Goal: Task Accomplishment & Management: Use online tool/utility

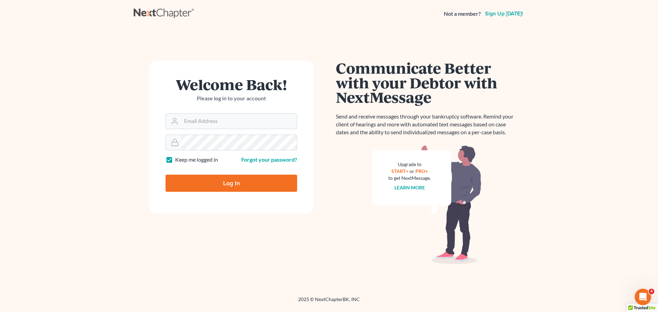
type input "[EMAIL_ADDRESS][DOMAIN_NAME]"
click at [207, 182] on input "Log In" at bounding box center [231, 183] width 132 height 17
type input "Thinking..."
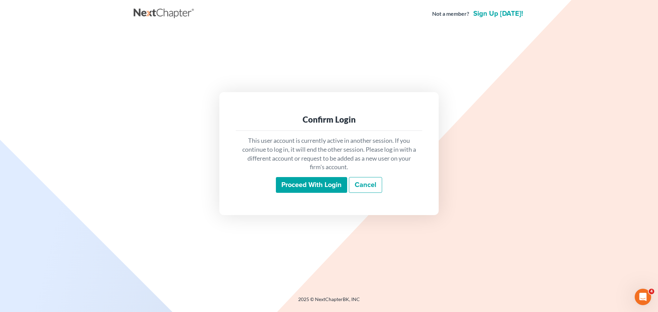
click at [313, 182] on input "Proceed with login" at bounding box center [311, 185] width 71 height 16
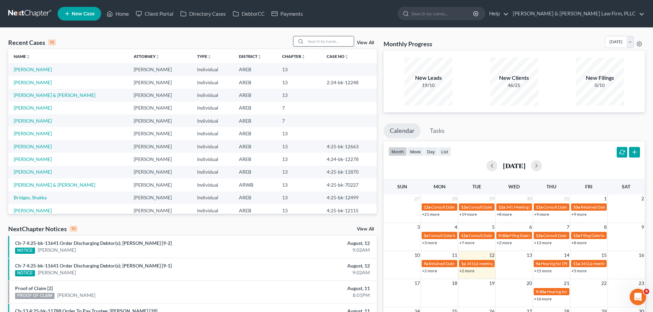
click at [319, 37] on input "search" at bounding box center [330, 41] width 48 height 10
type input "[PERSON_NAME]"
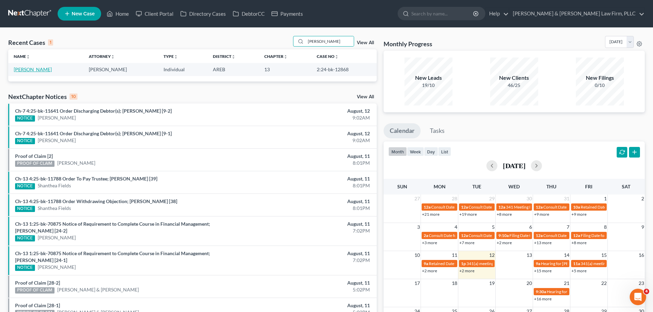
click at [36, 69] on link "[PERSON_NAME]" at bounding box center [33, 69] width 38 height 6
select select "6"
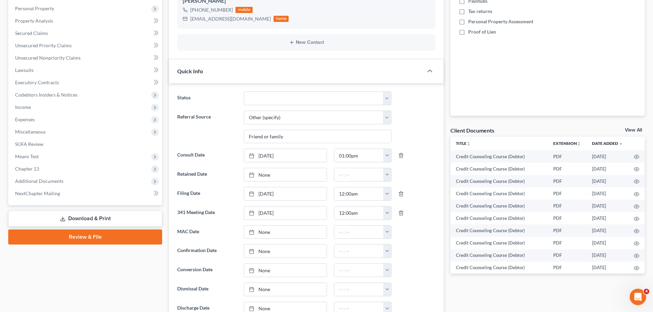
scroll to position [171, 0]
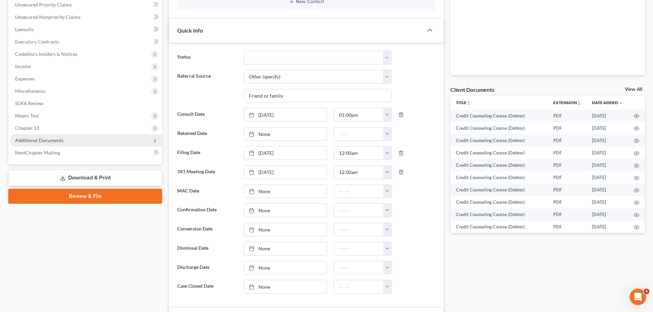
click at [49, 136] on span "Additional Documents" at bounding box center [86, 140] width 152 height 12
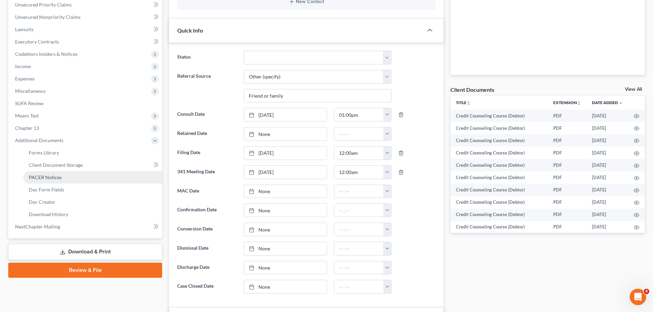
click at [61, 176] on span "PACER Notices" at bounding box center [45, 177] width 33 height 6
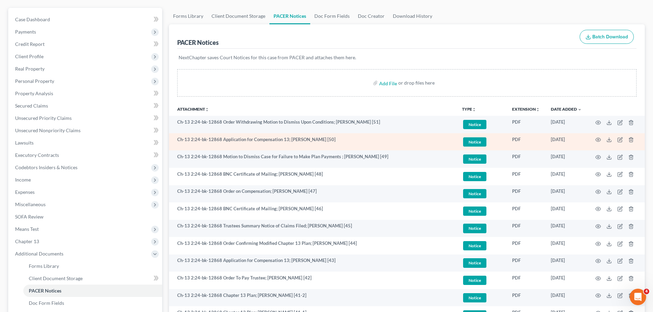
scroll to position [69, 0]
